Goal: Task Accomplishment & Management: Complete application form

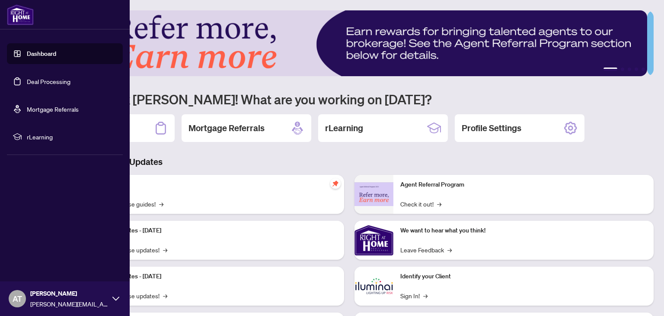
click at [27, 80] on link "Deal Processing" at bounding box center [49, 81] width 44 height 8
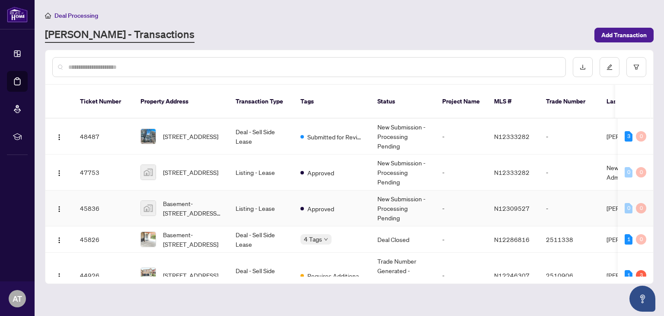
click at [378, 204] on td "New Submission - Processing Pending" at bounding box center [403, 208] width 65 height 36
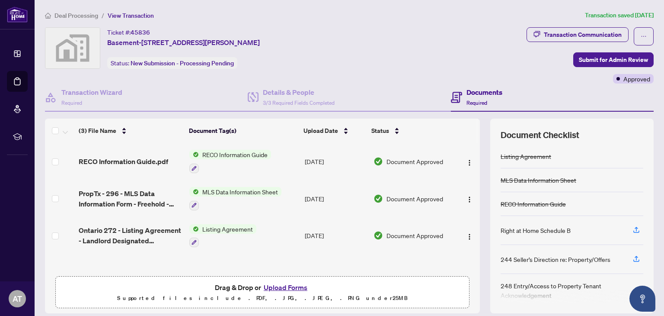
click at [287, 284] on button "Upload Forms" at bounding box center [285, 287] width 49 height 11
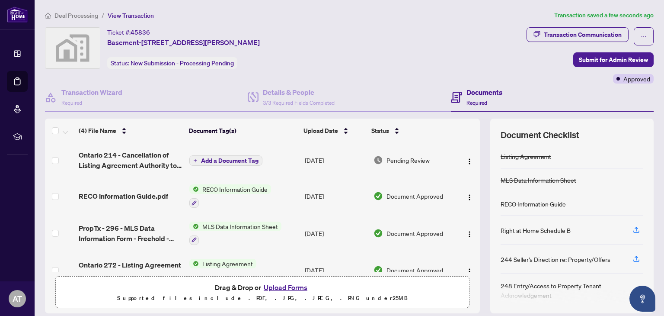
click at [207, 158] on span "Add a Document Tag" at bounding box center [230, 160] width 58 height 6
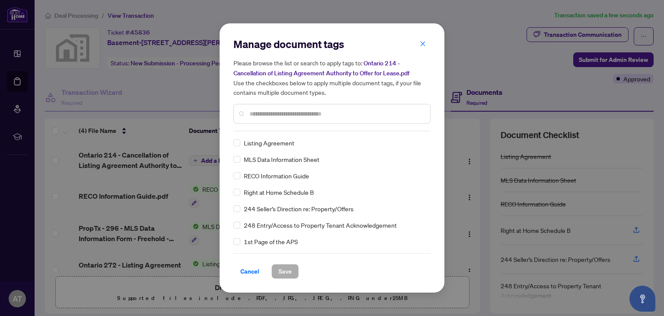
click at [261, 116] on input "text" at bounding box center [337, 114] width 174 height 10
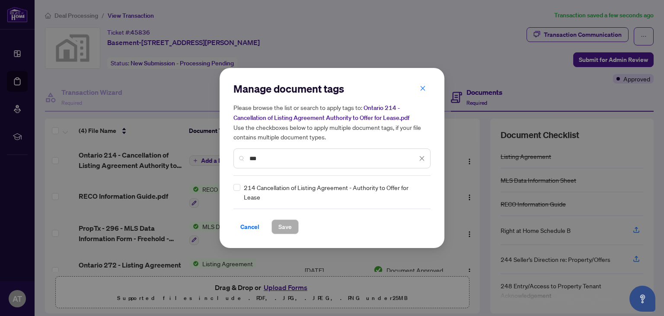
type input "***"
click at [285, 225] on span "Save" at bounding box center [285, 227] width 13 height 14
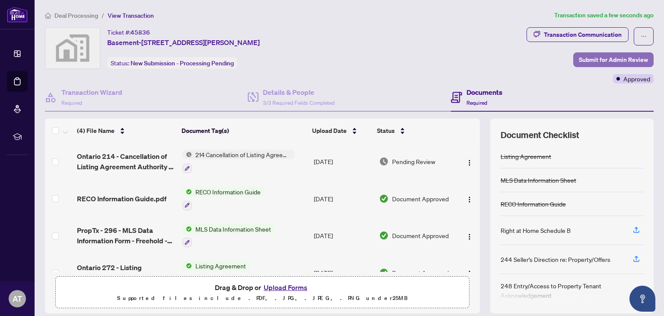
click at [597, 60] on span "Submit for Admin Review" at bounding box center [613, 60] width 69 height 14
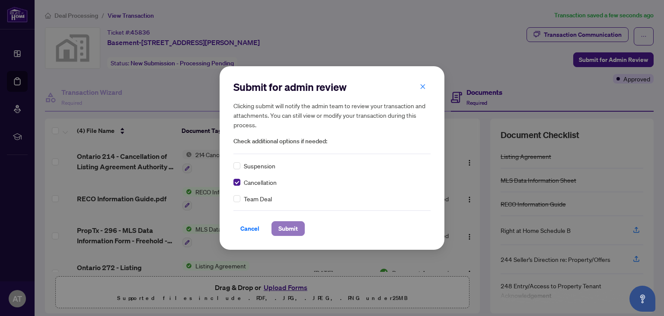
click at [287, 231] on span "Submit" at bounding box center [288, 228] width 19 height 14
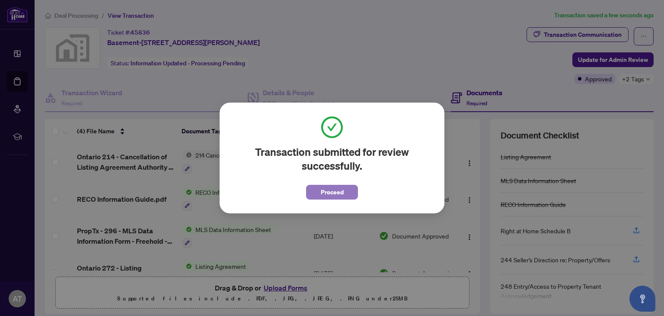
click at [317, 196] on button "Proceed" at bounding box center [332, 192] width 52 height 15
